Goal: Transaction & Acquisition: Purchase product/service

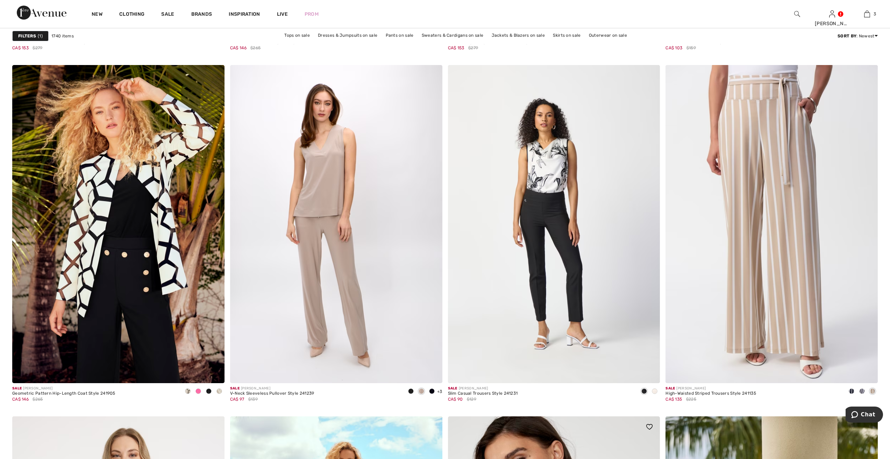
scroll to position [4651, 0]
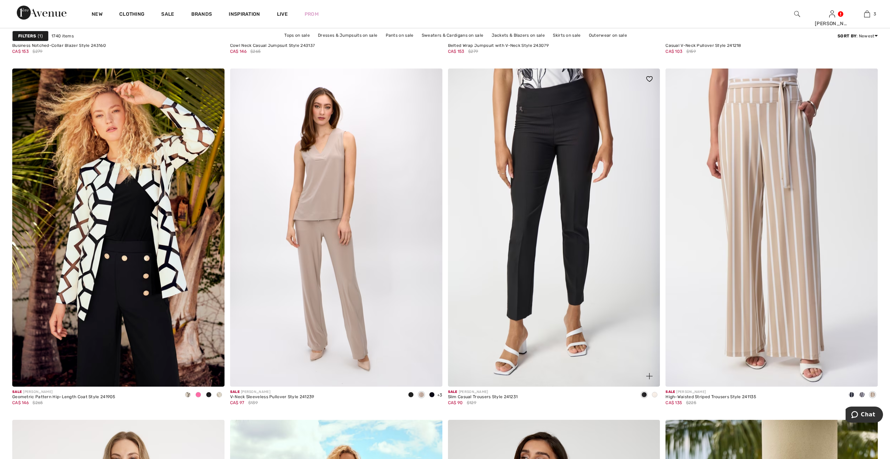
click at [563, 135] on img at bounding box center [554, 228] width 212 height 318
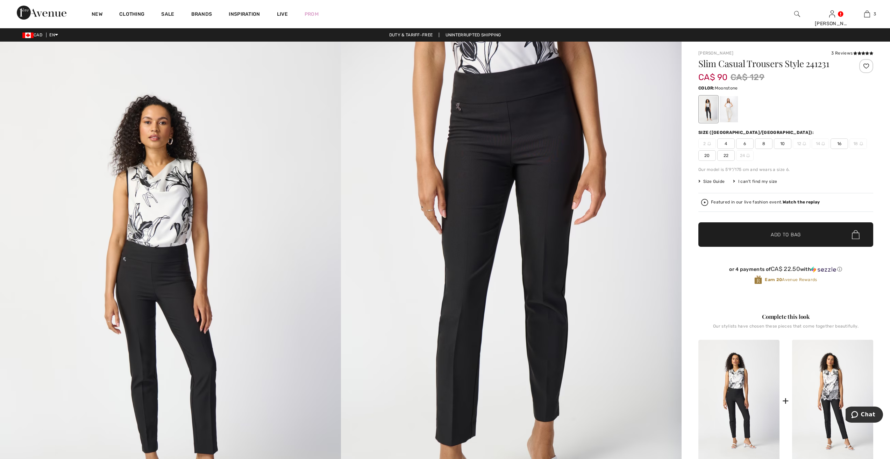
click at [733, 107] on div at bounding box center [729, 109] width 18 height 26
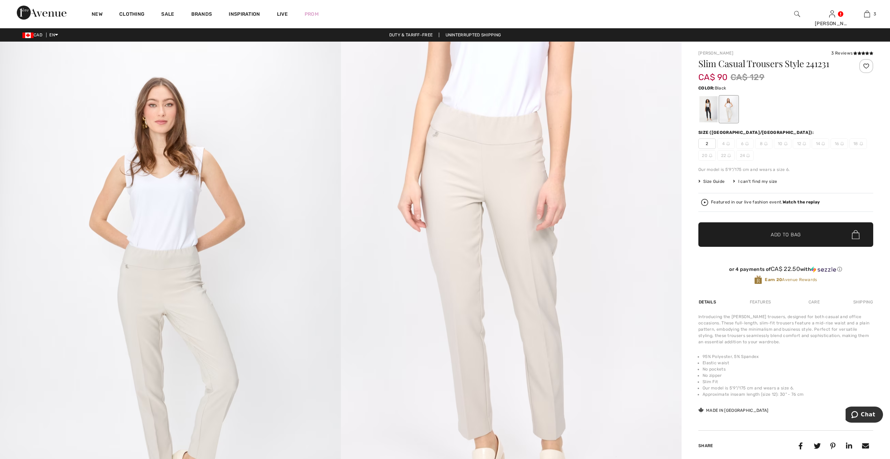
click at [707, 112] on div at bounding box center [708, 109] width 18 height 26
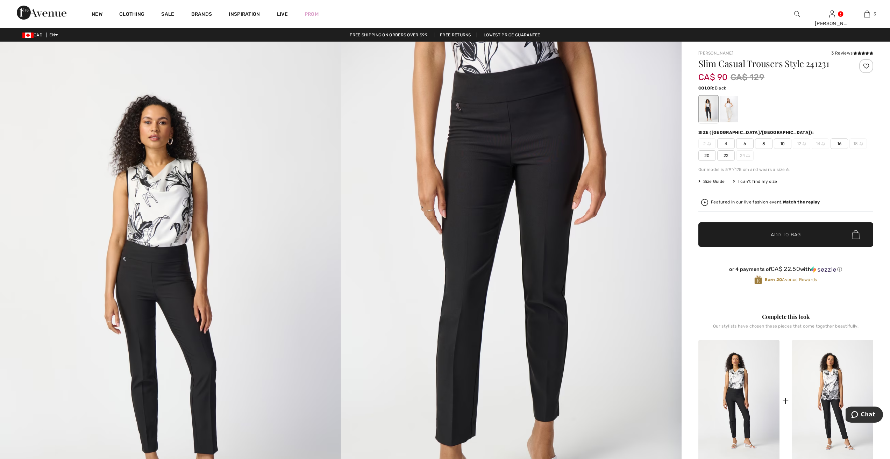
click at [782, 143] on span "10" at bounding box center [782, 143] width 17 height 10
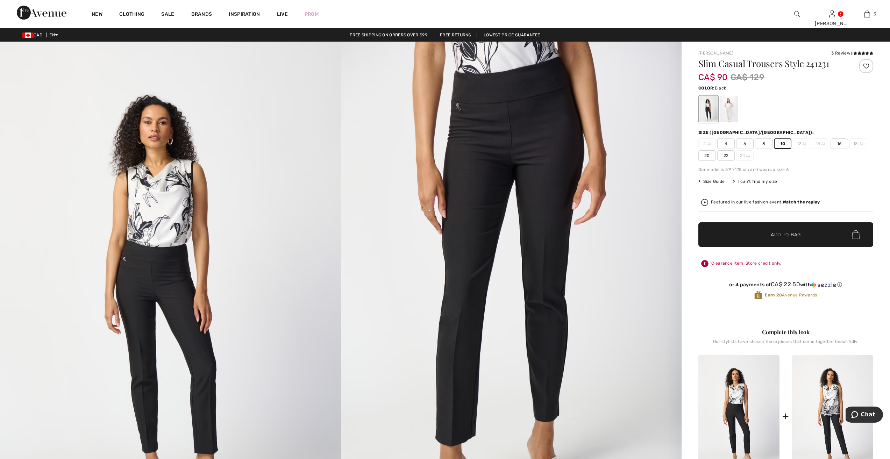
click at [795, 234] on span "Add to Bag" at bounding box center [786, 234] width 30 height 7
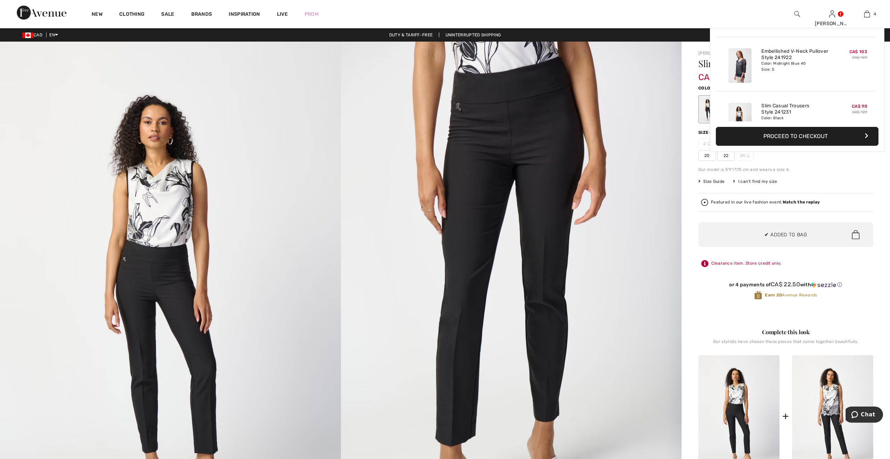
scroll to position [131, 0]
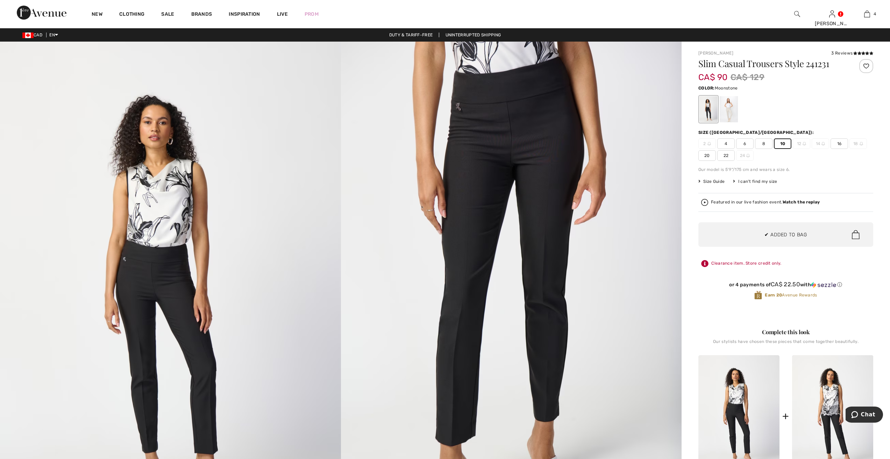
click at [729, 106] on div at bounding box center [729, 109] width 18 height 26
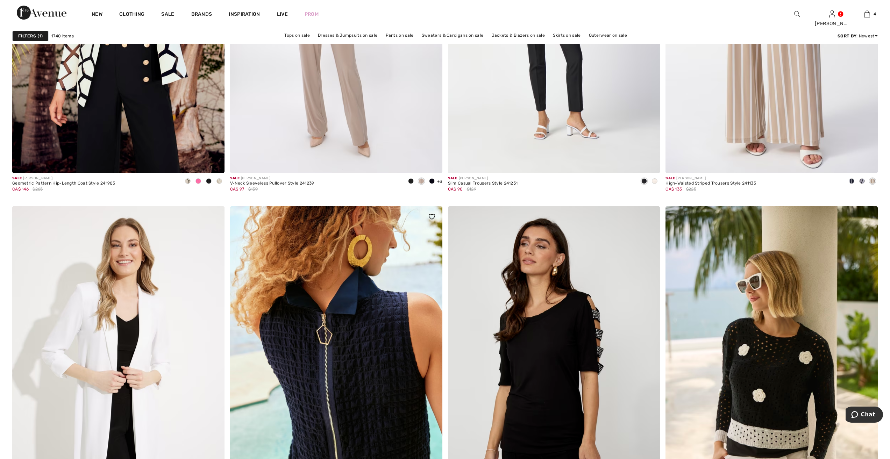
scroll to position [5001, 0]
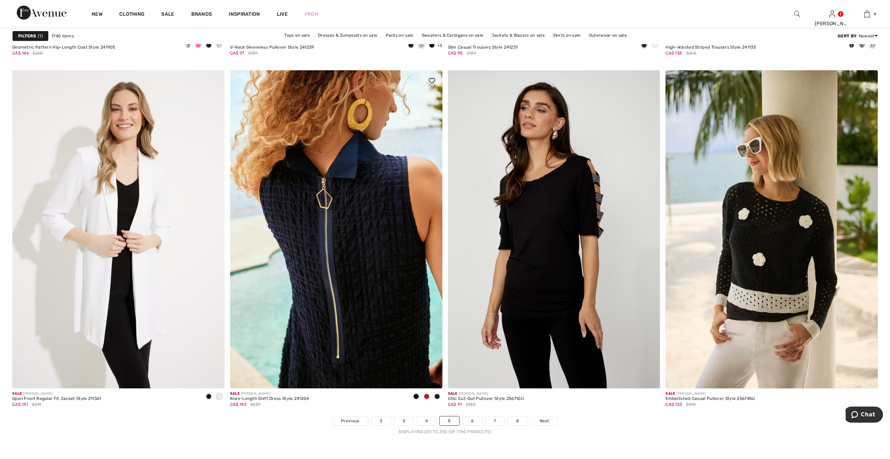
click at [379, 268] on img at bounding box center [336, 229] width 212 height 318
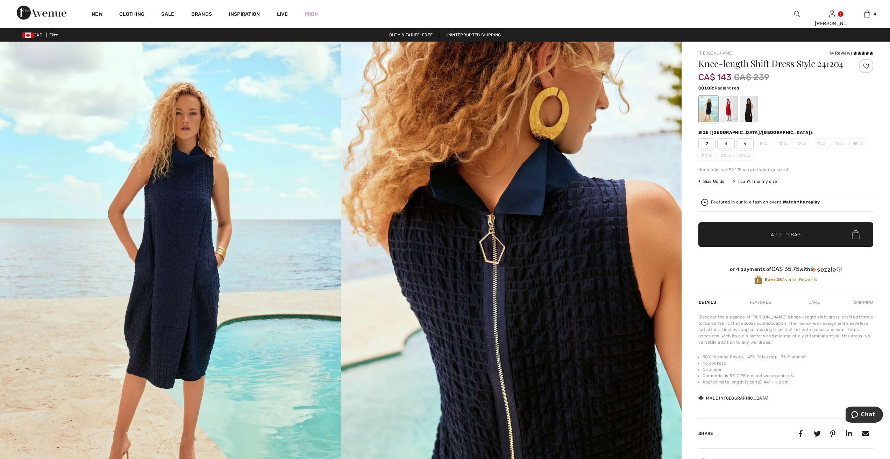
click at [726, 108] on div at bounding box center [729, 109] width 18 height 26
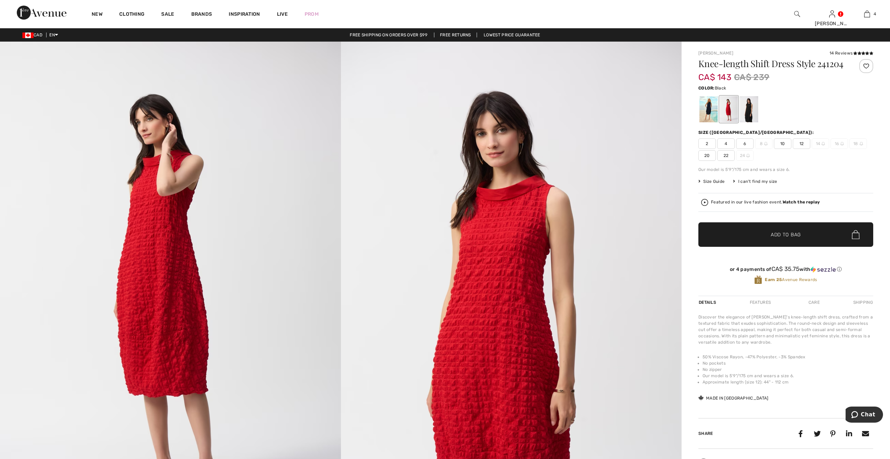
click at [749, 113] on div at bounding box center [749, 109] width 18 height 26
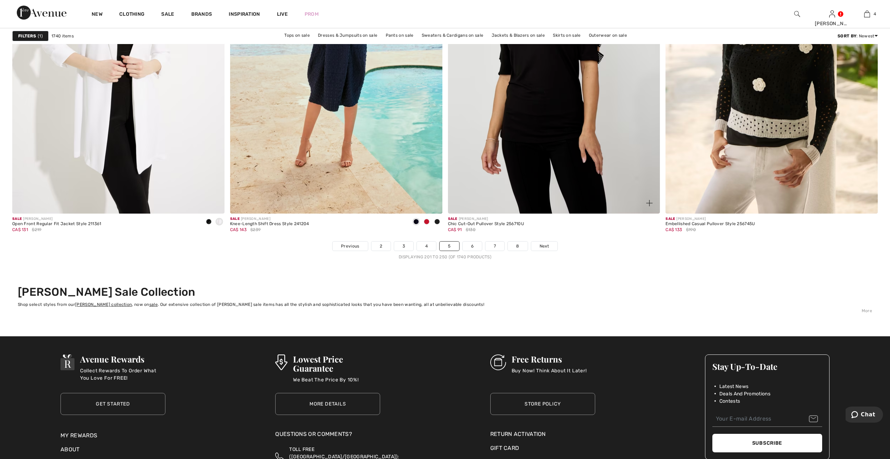
scroll to position [5036, 0]
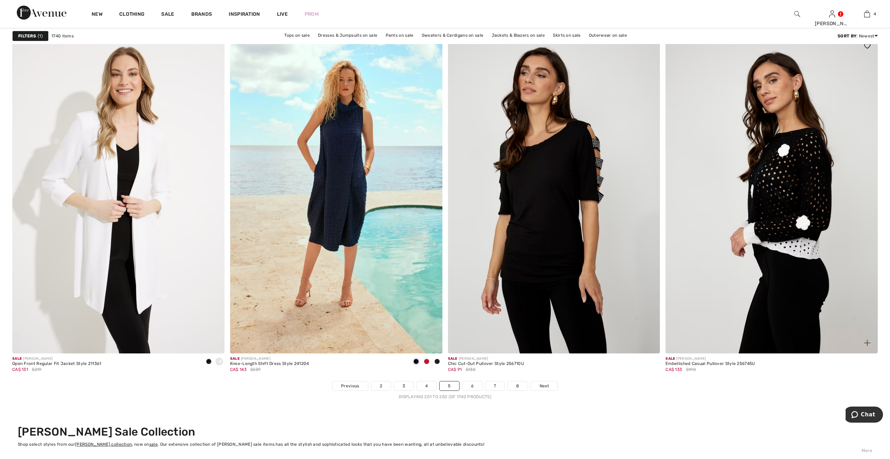
click at [795, 202] on img at bounding box center [771, 194] width 212 height 318
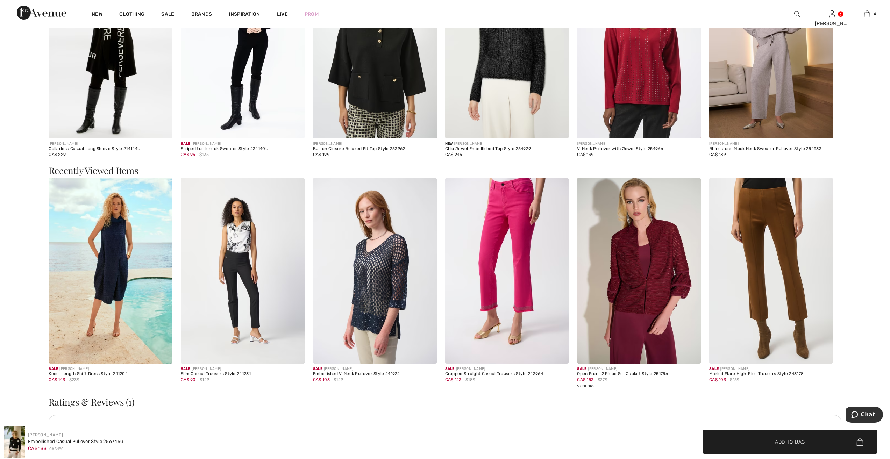
scroll to position [1329, 0]
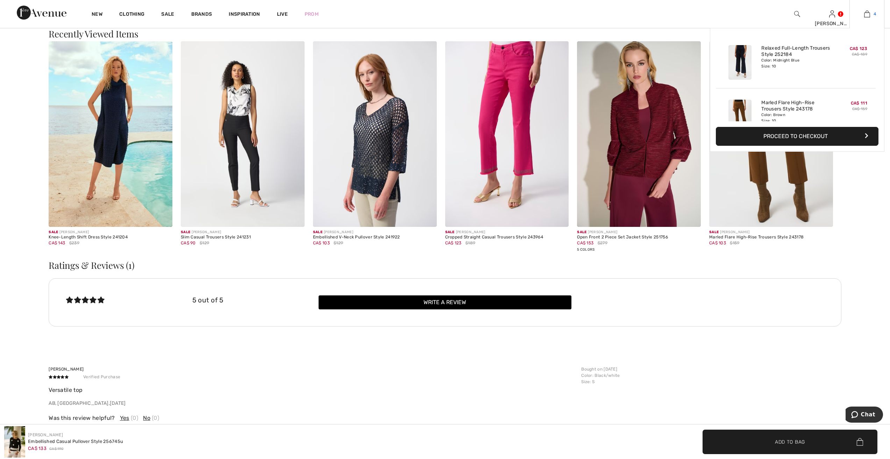
click at [865, 13] on img at bounding box center [867, 14] width 6 height 8
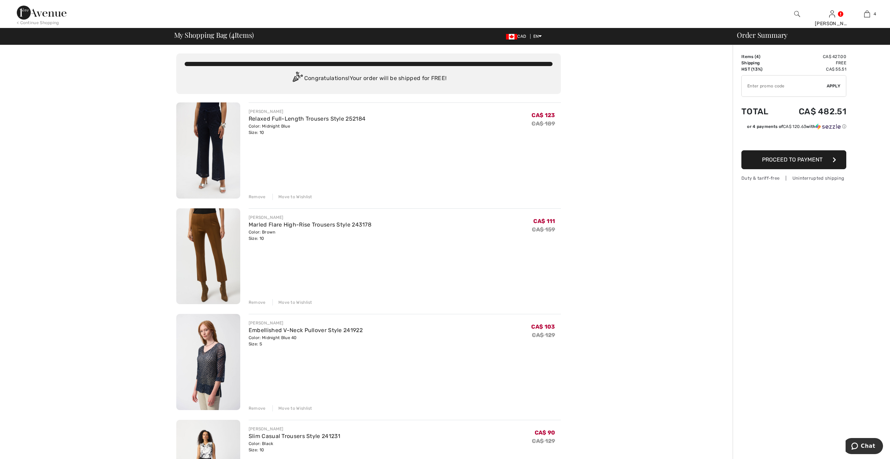
click at [809, 159] on span "Proceed to Payment" at bounding box center [792, 159] width 60 height 7
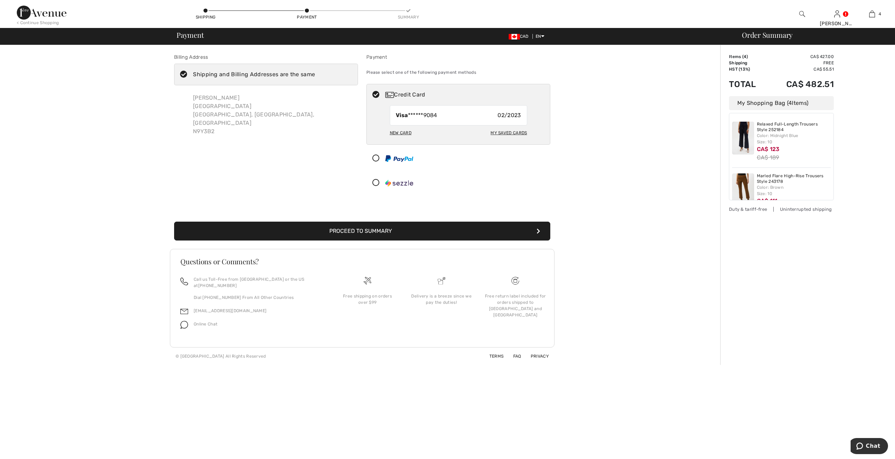
click at [505, 132] on div "My Saved Cards" at bounding box center [509, 133] width 36 height 12
radio input "true"
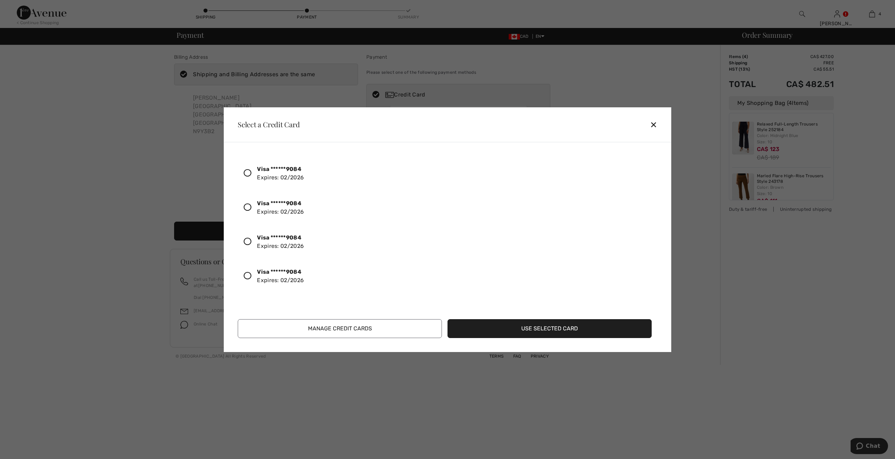
click at [249, 207] on icon at bounding box center [248, 207] width 8 height 8
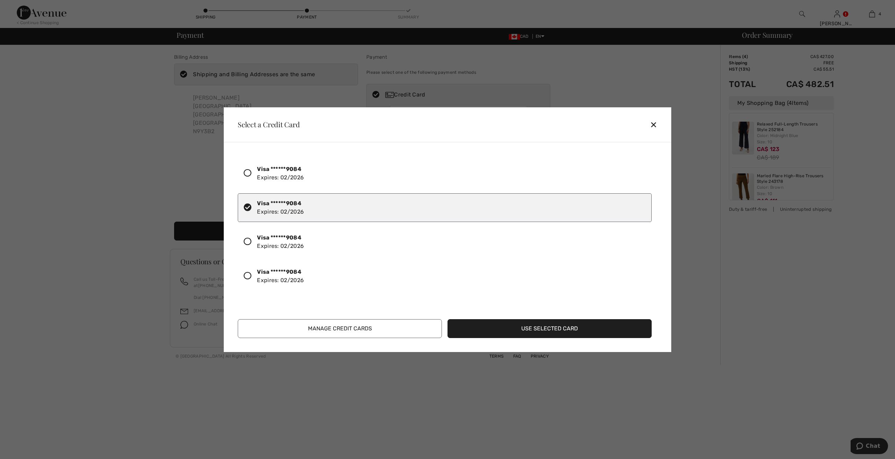
click at [567, 324] on button "Use Selected Card" at bounding box center [550, 328] width 204 height 19
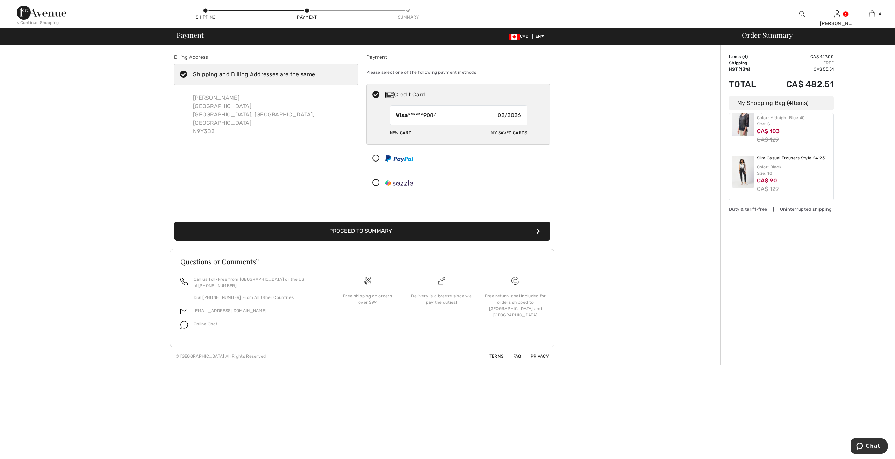
scroll to position [124, 0]
click at [375, 230] on button "Proceed to Summary" at bounding box center [362, 231] width 376 height 19
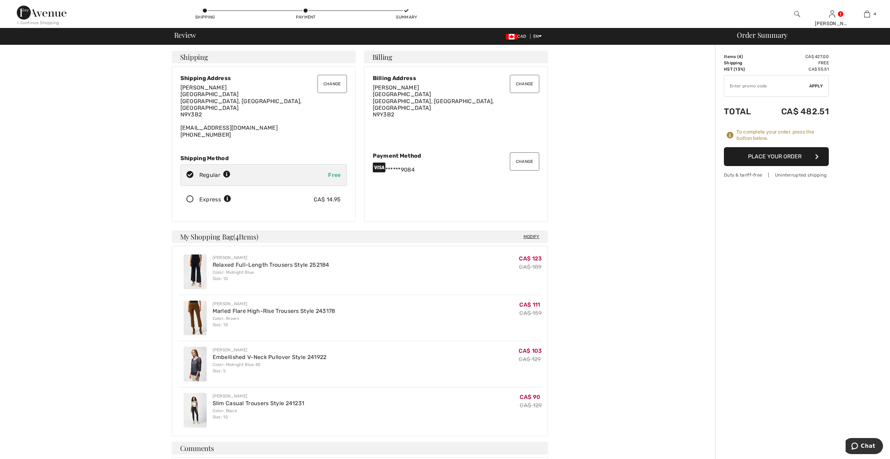
click at [794, 155] on button "Place Your Order" at bounding box center [776, 156] width 105 height 19
